Goal: Answer question/provide support

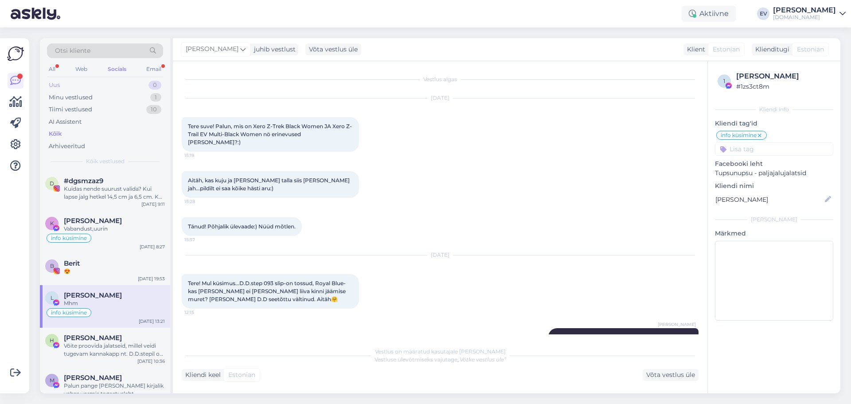
scroll to position [973, 0]
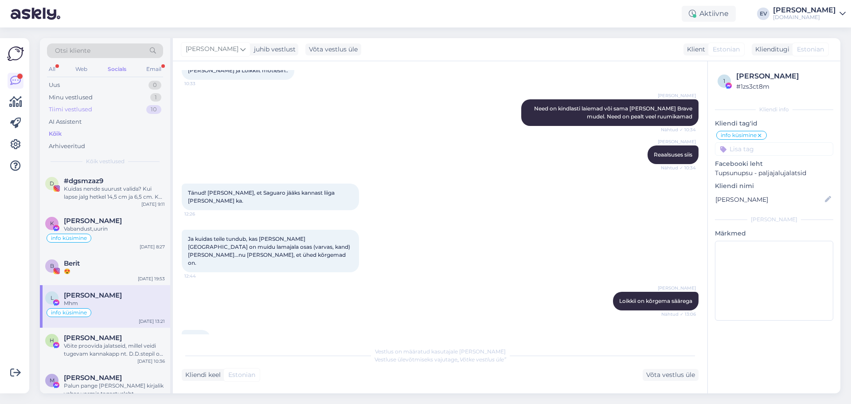
click at [108, 109] on div "Tiimi vestlused 10" at bounding box center [105, 109] width 116 height 12
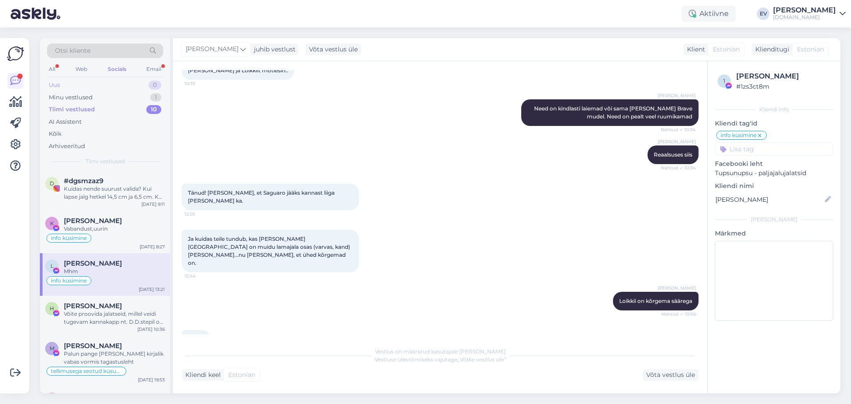
click at [104, 84] on div "Uus 0" at bounding box center [105, 85] width 116 height 12
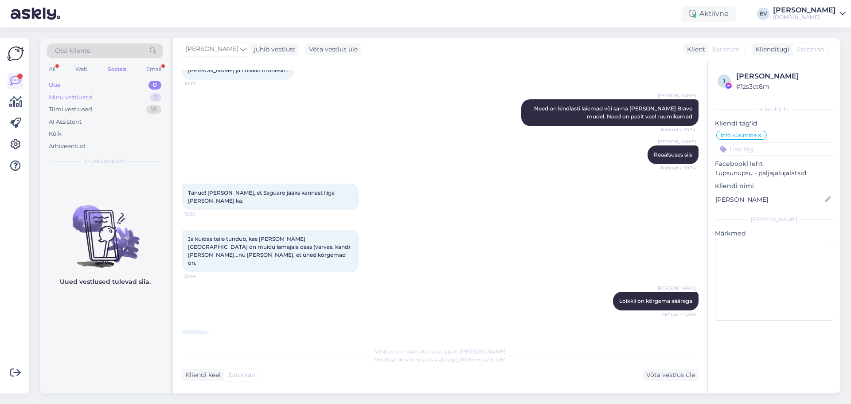
click at [106, 98] on div "Minu vestlused 1" at bounding box center [105, 97] width 116 height 12
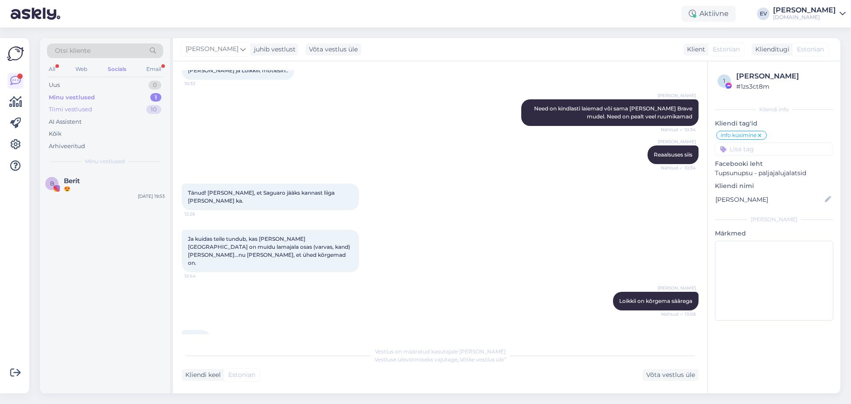
click at [106, 107] on div "Tiimi vestlused 10" at bounding box center [105, 109] width 116 height 12
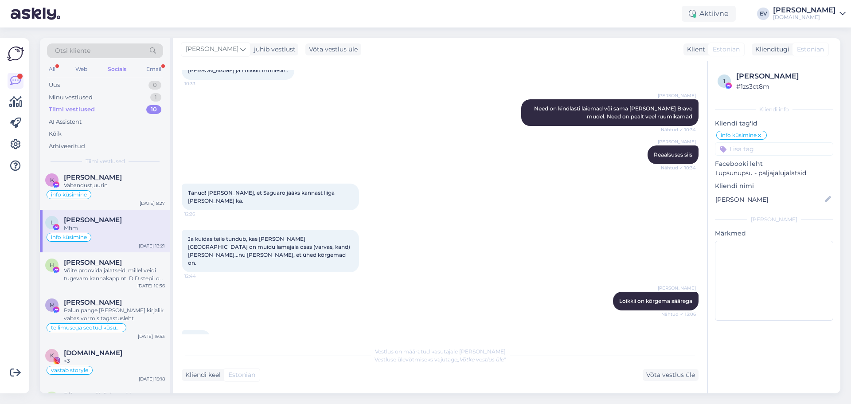
scroll to position [0, 0]
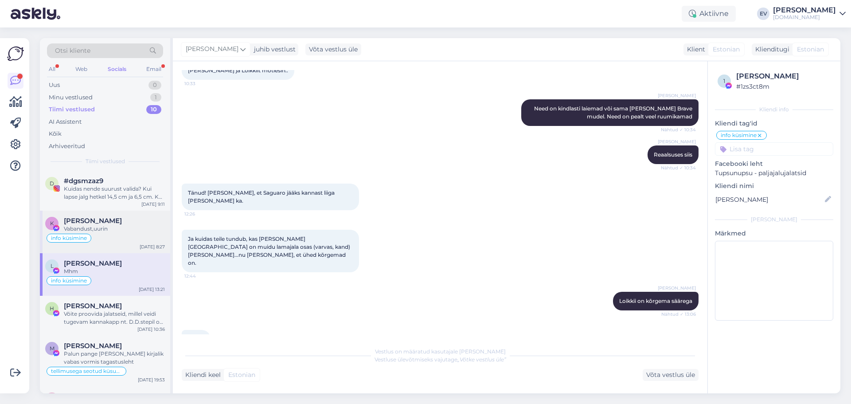
click at [120, 220] on span "[PERSON_NAME]" at bounding box center [93, 221] width 58 height 8
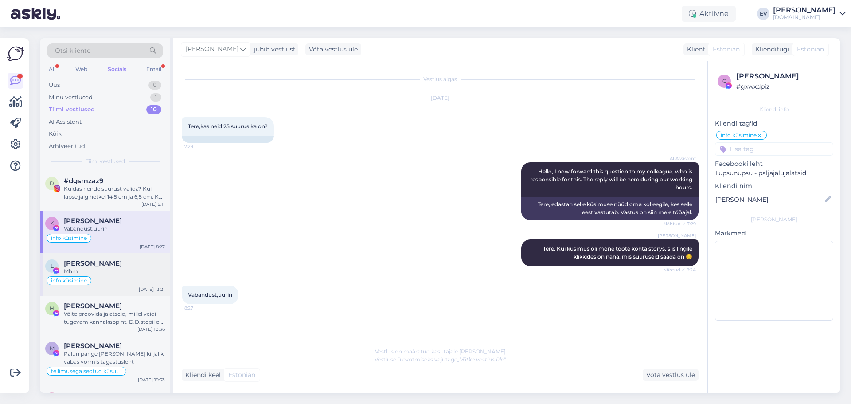
click at [114, 281] on div "info küsimine" at bounding box center [105, 280] width 120 height 11
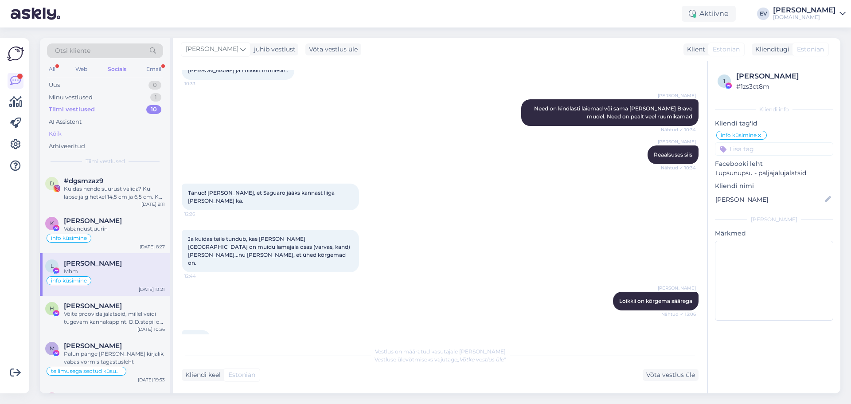
click at [104, 129] on div "Kõik" at bounding box center [105, 134] width 116 height 12
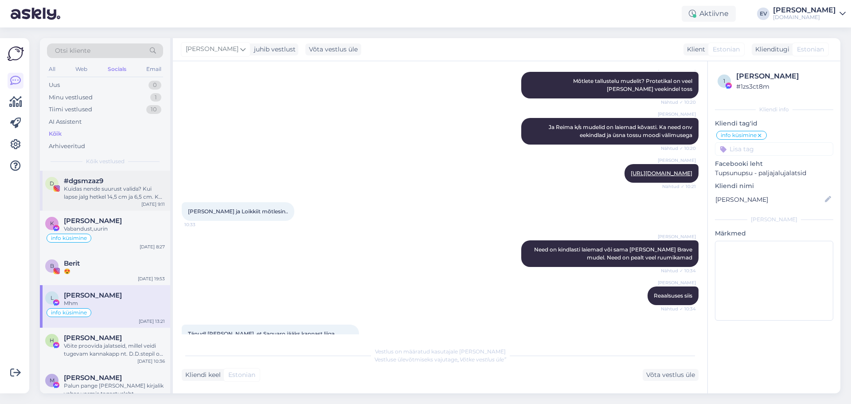
scroll to position [752, 0]
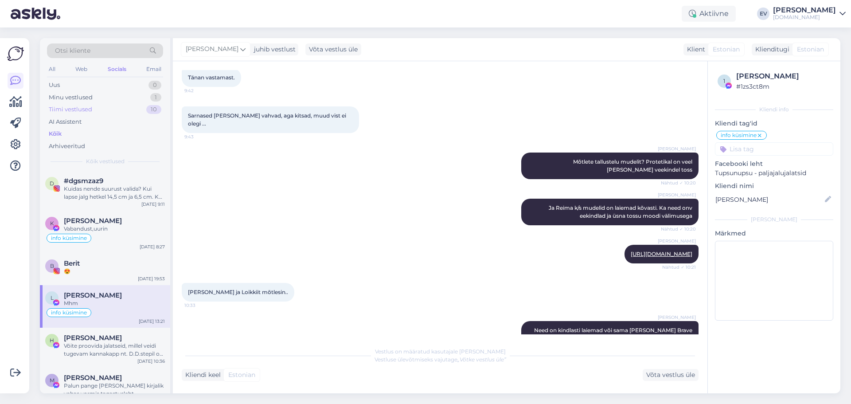
click at [96, 105] on div "Tiimi vestlused 10" at bounding box center [105, 109] width 116 height 12
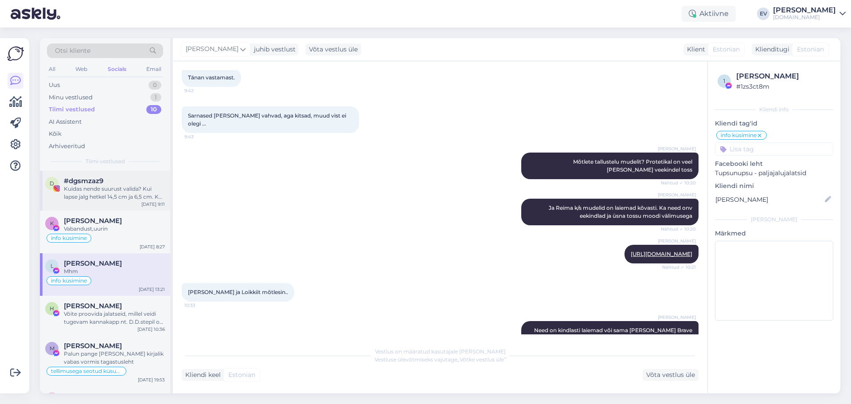
click at [116, 195] on div "Kuidas nende suurust valida? Kui lapse jalg hetkel 14,5 cm ja 6,5 cm. Kas 22 vö…" at bounding box center [114, 193] width 101 height 16
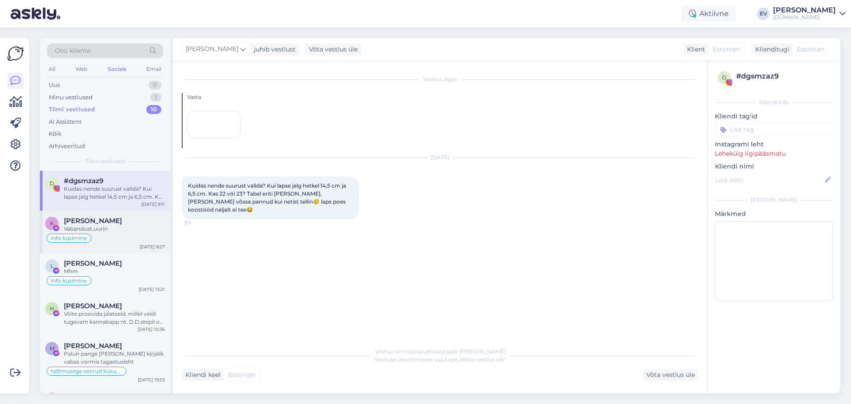
click at [125, 238] on div "info küsimine" at bounding box center [105, 238] width 120 height 11
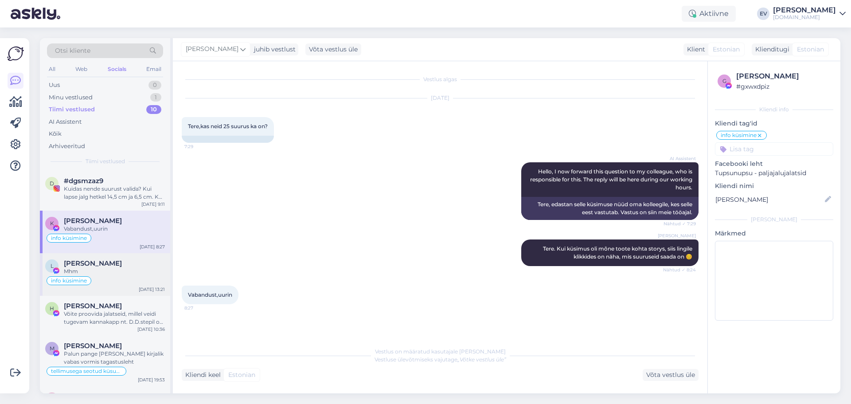
click at [128, 269] on div "Mhm" at bounding box center [114, 271] width 101 height 8
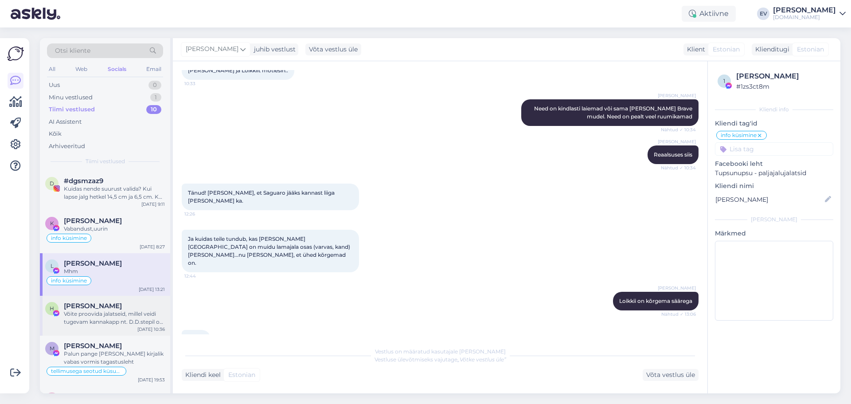
click at [118, 312] on div "Võite proovida jalatseid, millel veidi tugevam kannakapp nt. D.D.stepil on see …" at bounding box center [114, 318] width 101 height 16
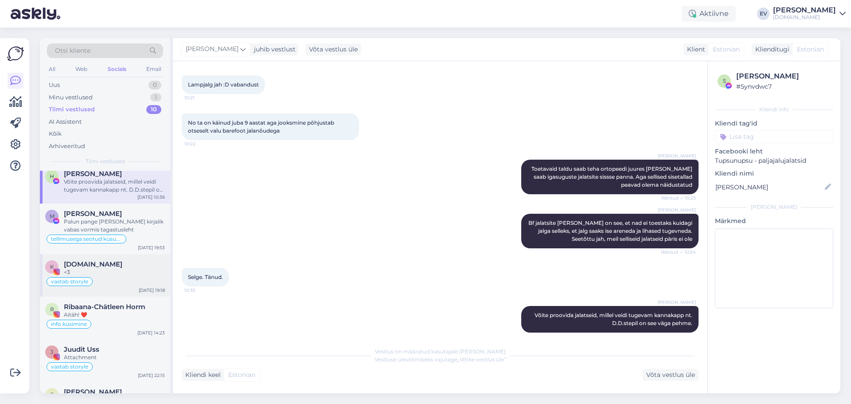
scroll to position [133, 0]
click at [126, 226] on div "Palun pange [PERSON_NAME] kirjalik vabas vormis tagastusleht" at bounding box center [114, 225] width 101 height 16
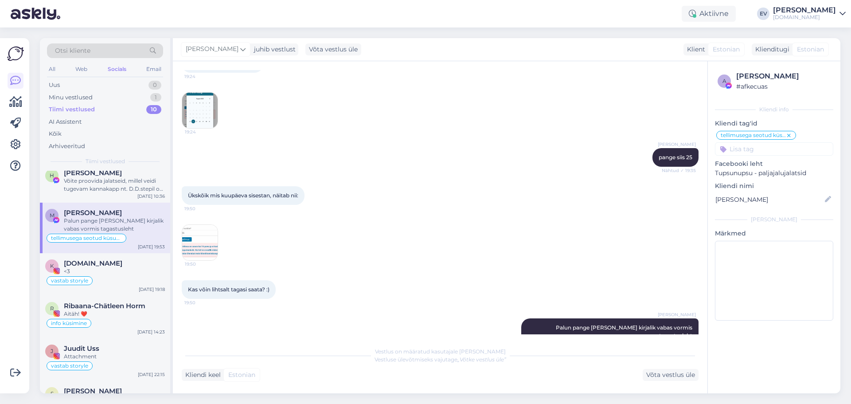
scroll to position [429, 0]
